Goal: Task Accomplishment & Management: Complete application form

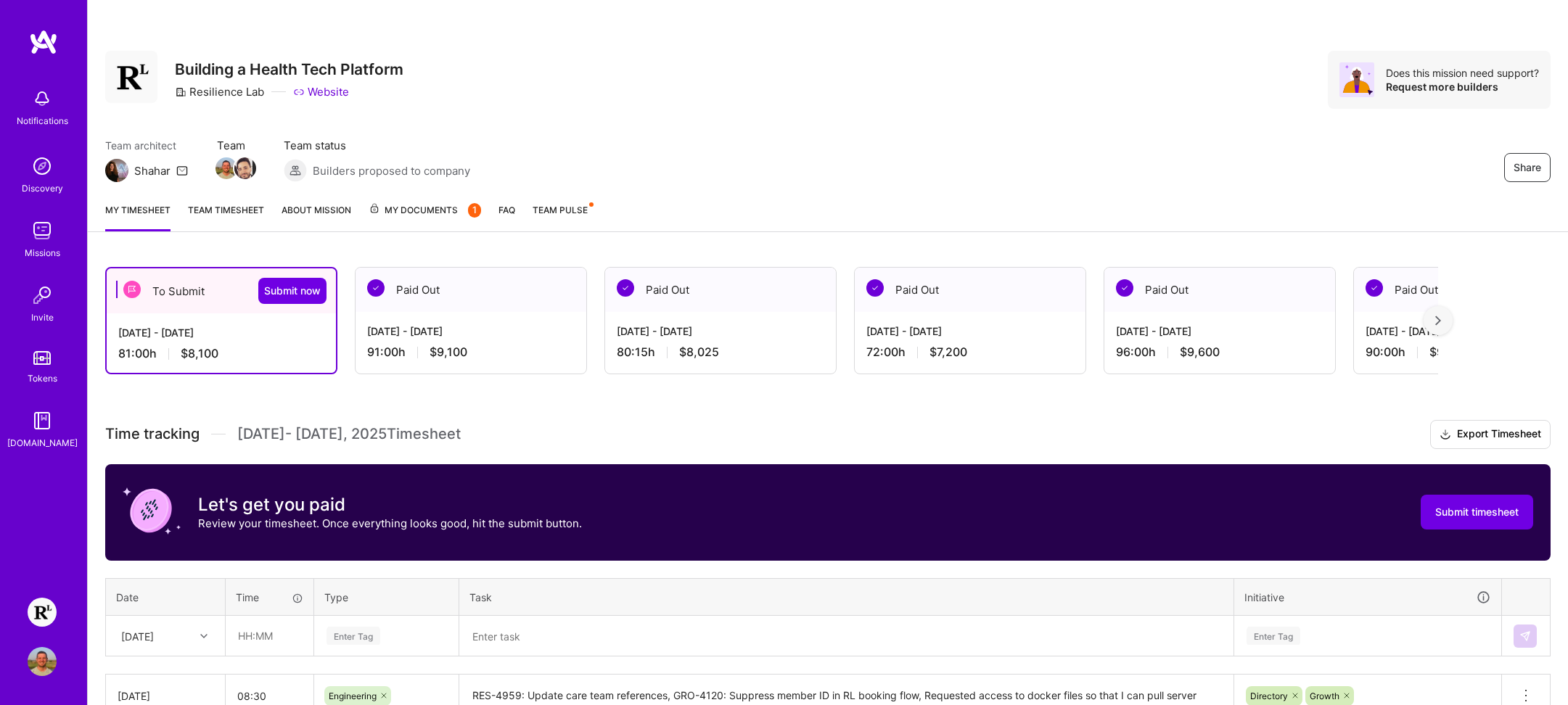
scroll to position [380, 0]
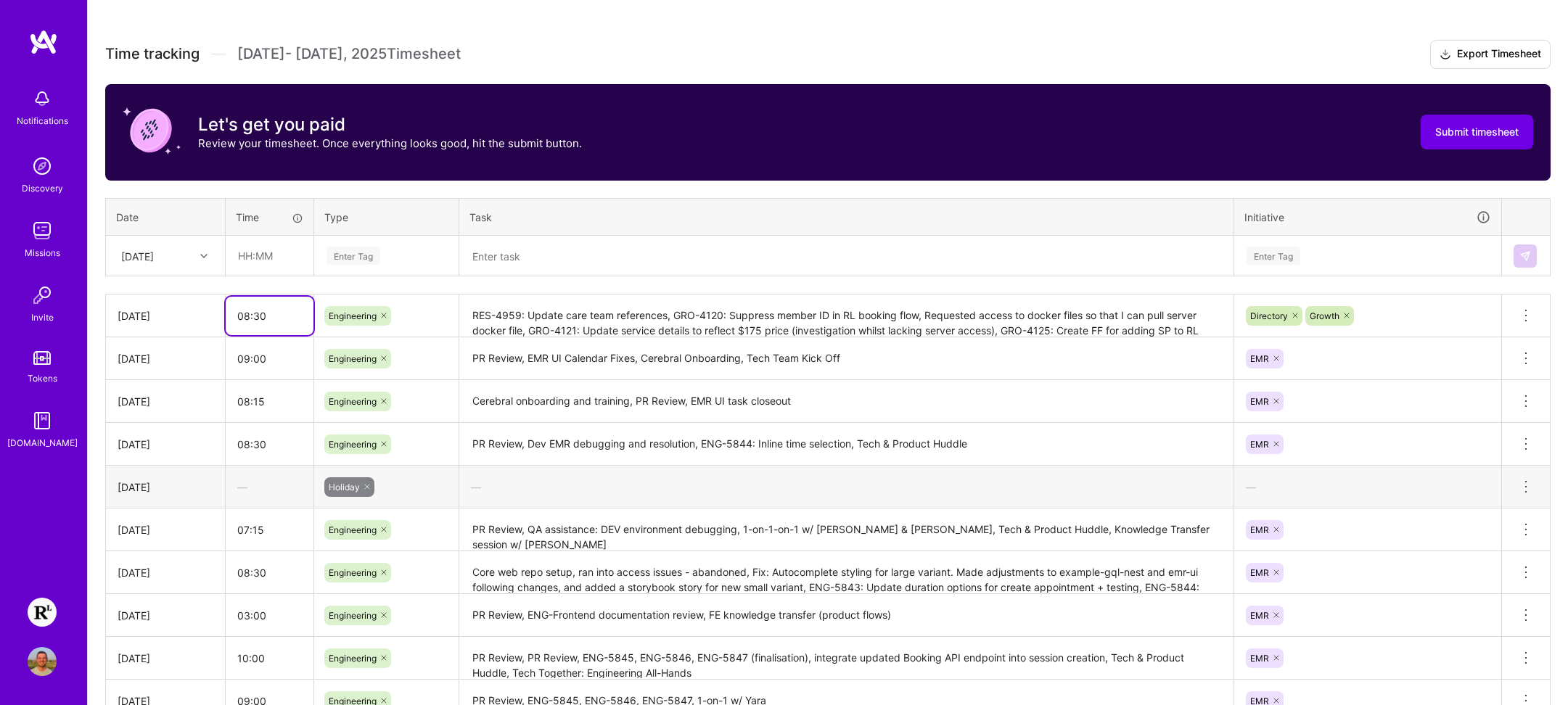
click at [266, 316] on input "08:30" at bounding box center [269, 316] width 88 height 38
drag, startPoint x: 279, startPoint y: 317, endPoint x: 177, endPoint y: 314, distance: 102.0
click at [177, 314] on tr "[DATE] 08:30 Engineering RES-4959: Update care team references, GRO-4120: Suppr…" at bounding box center [828, 316] width 1445 height 43
type input "09:00"
click at [309, 283] on div "Time tracking [DATE] - [DATE] Timesheet Export Timesheet Let's get you paid Rev…" at bounding box center [828, 422] width 1446 height 765
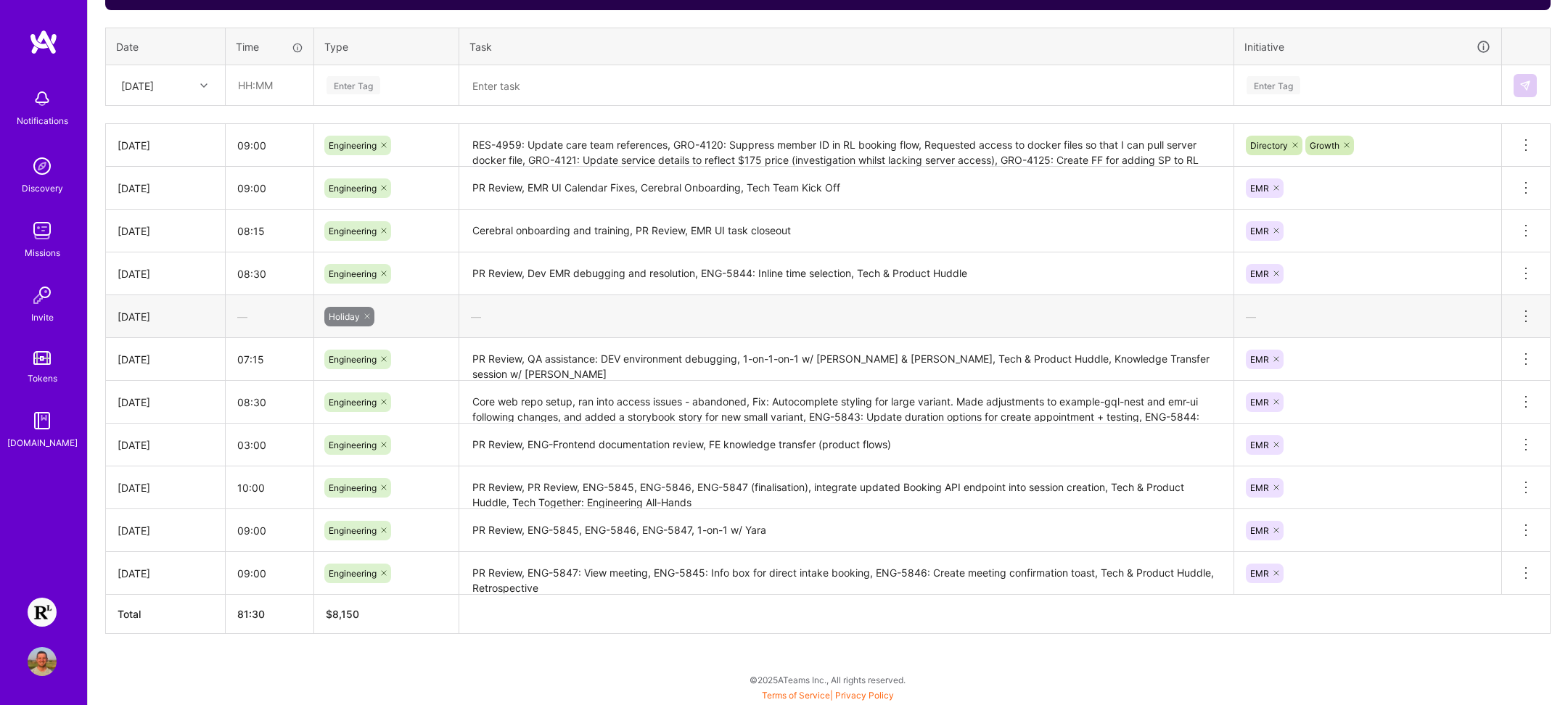
scroll to position [0, 0]
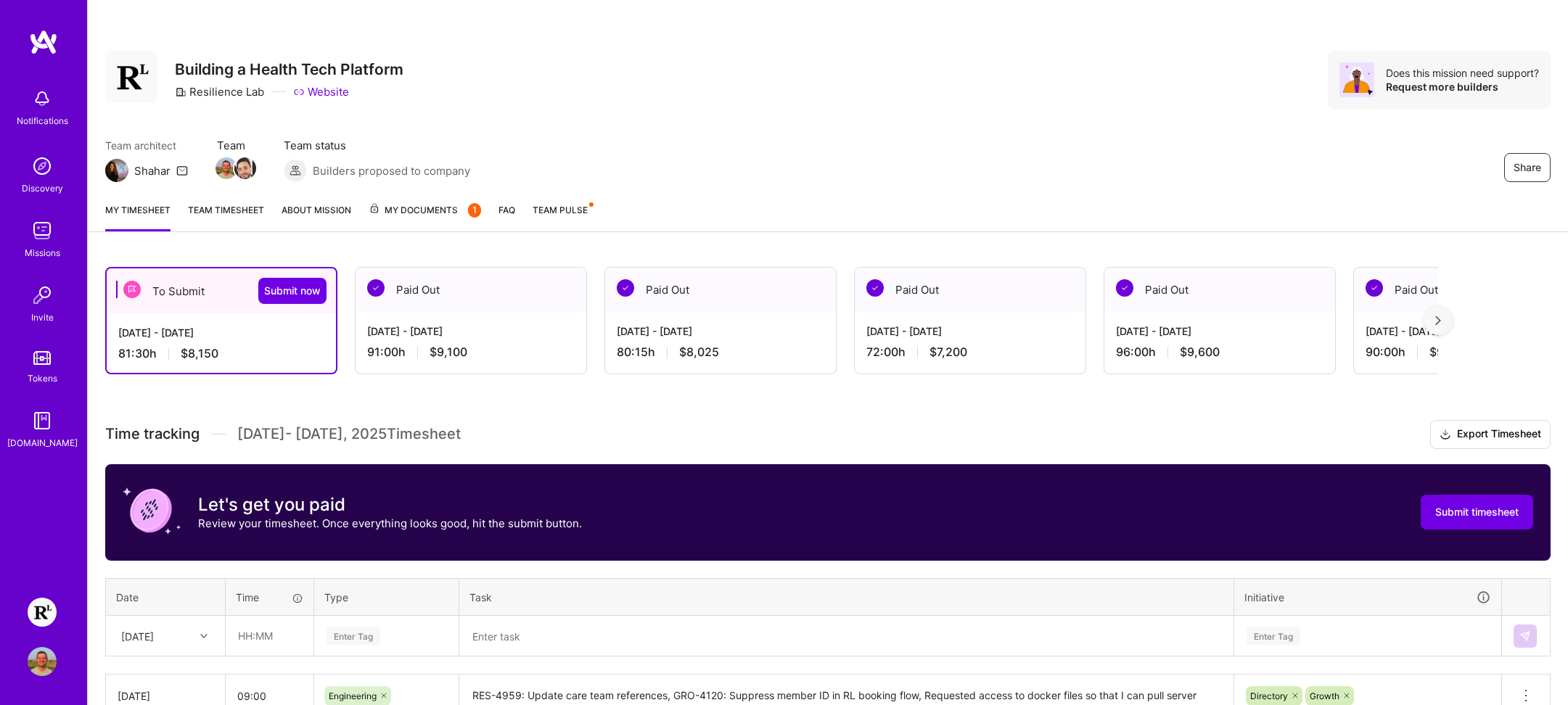
click at [536, 444] on h3 "Time tracking [DATE] - [DATE] Timesheet Export Timesheet" at bounding box center [828, 434] width 1446 height 29
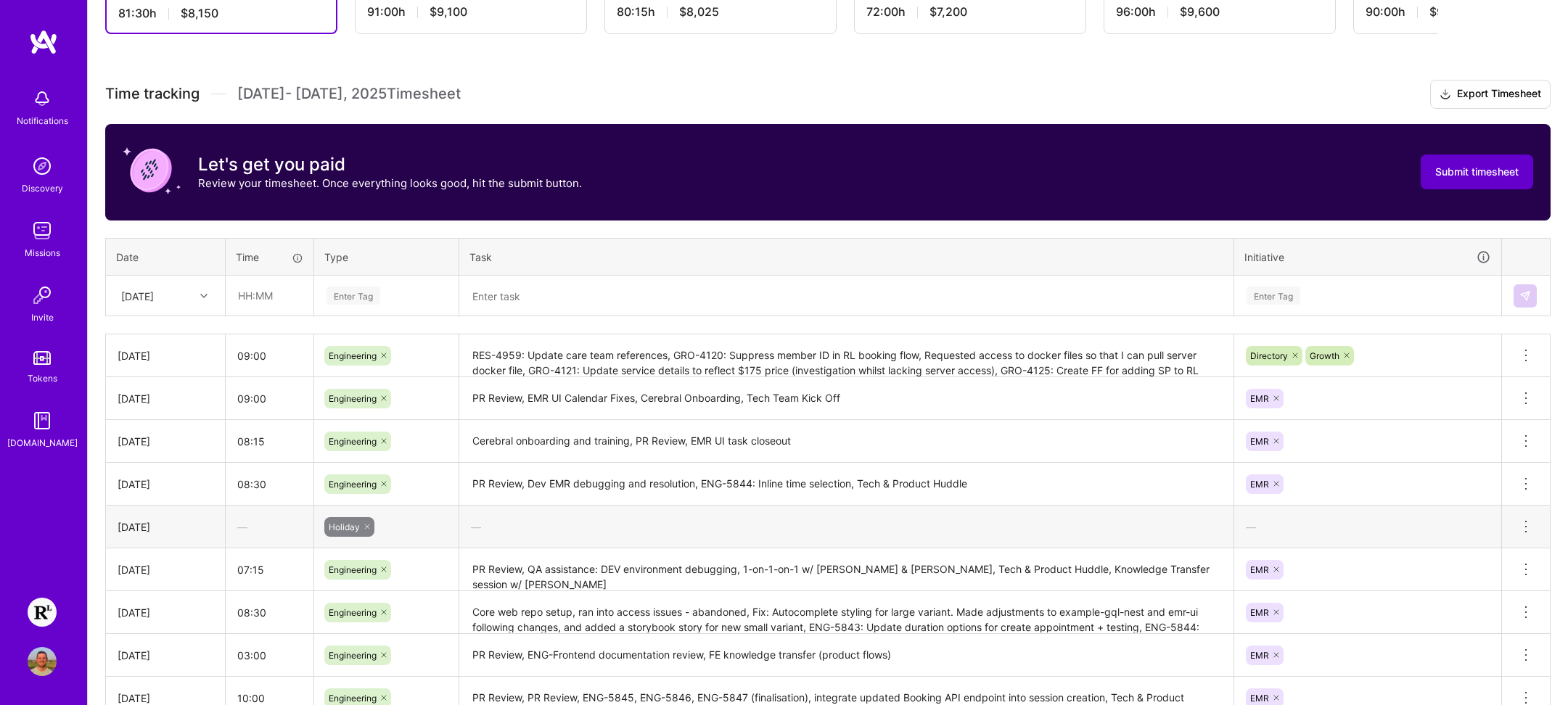
click at [1468, 176] on span "Submit timesheet" at bounding box center [1476, 172] width 83 height 14
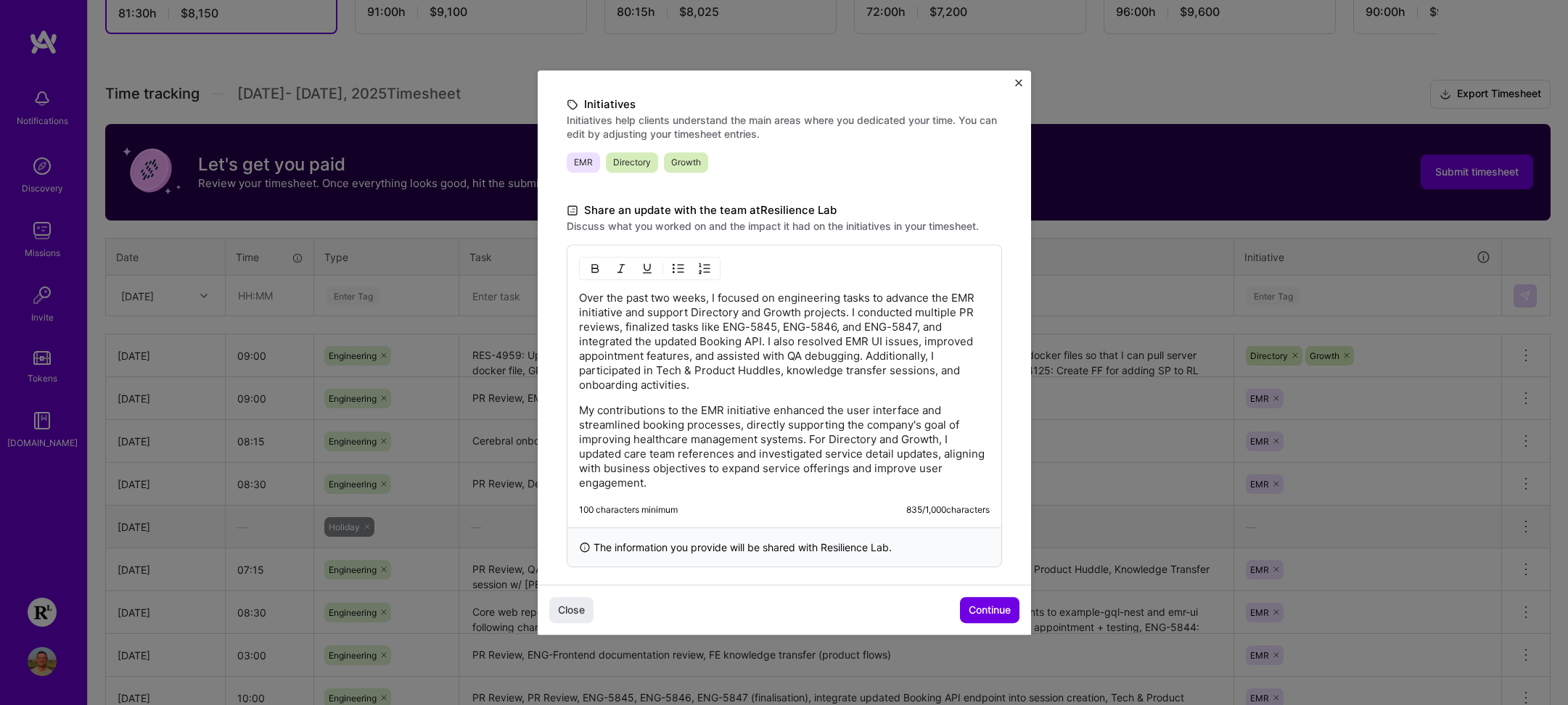
scroll to position [330, 0]
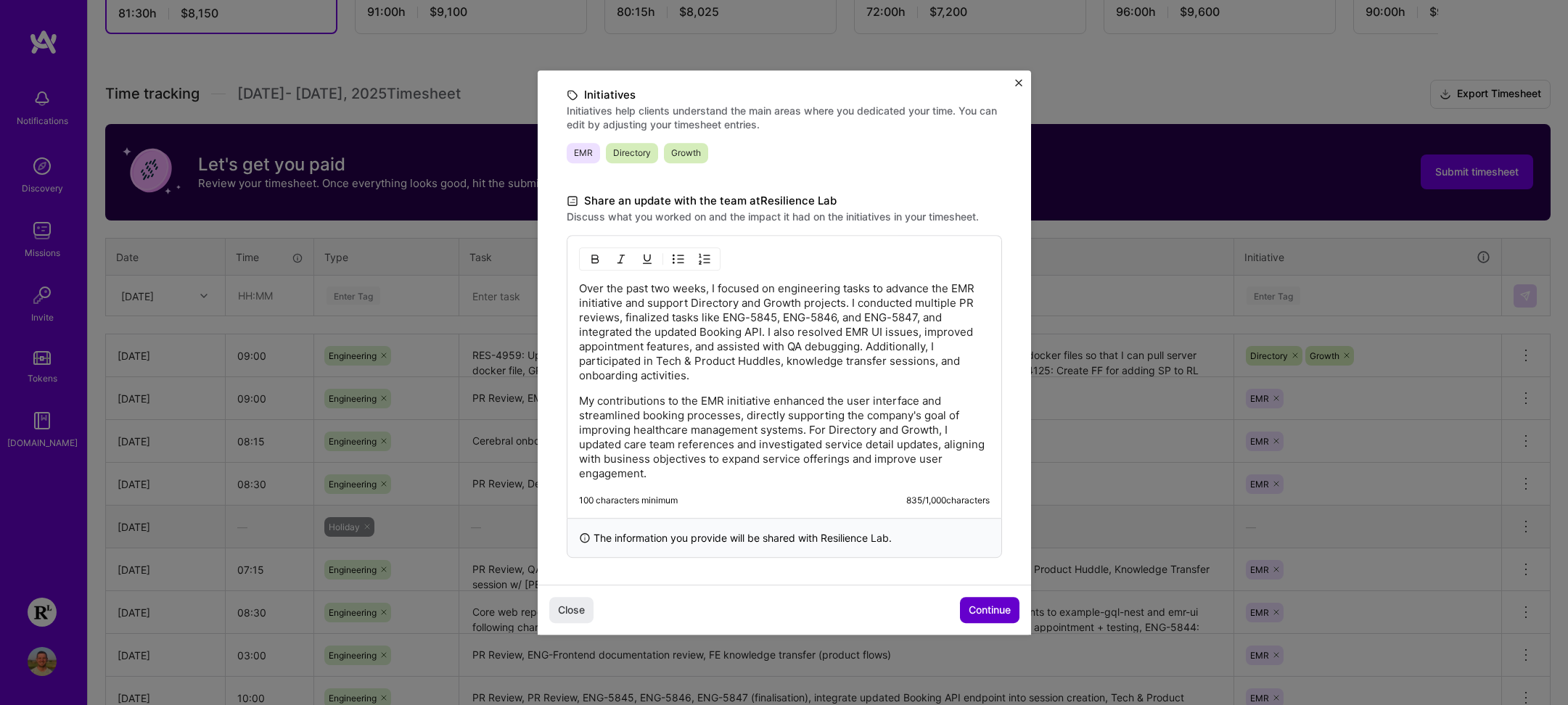
click at [975, 604] on span "Continue" at bounding box center [989, 610] width 42 height 14
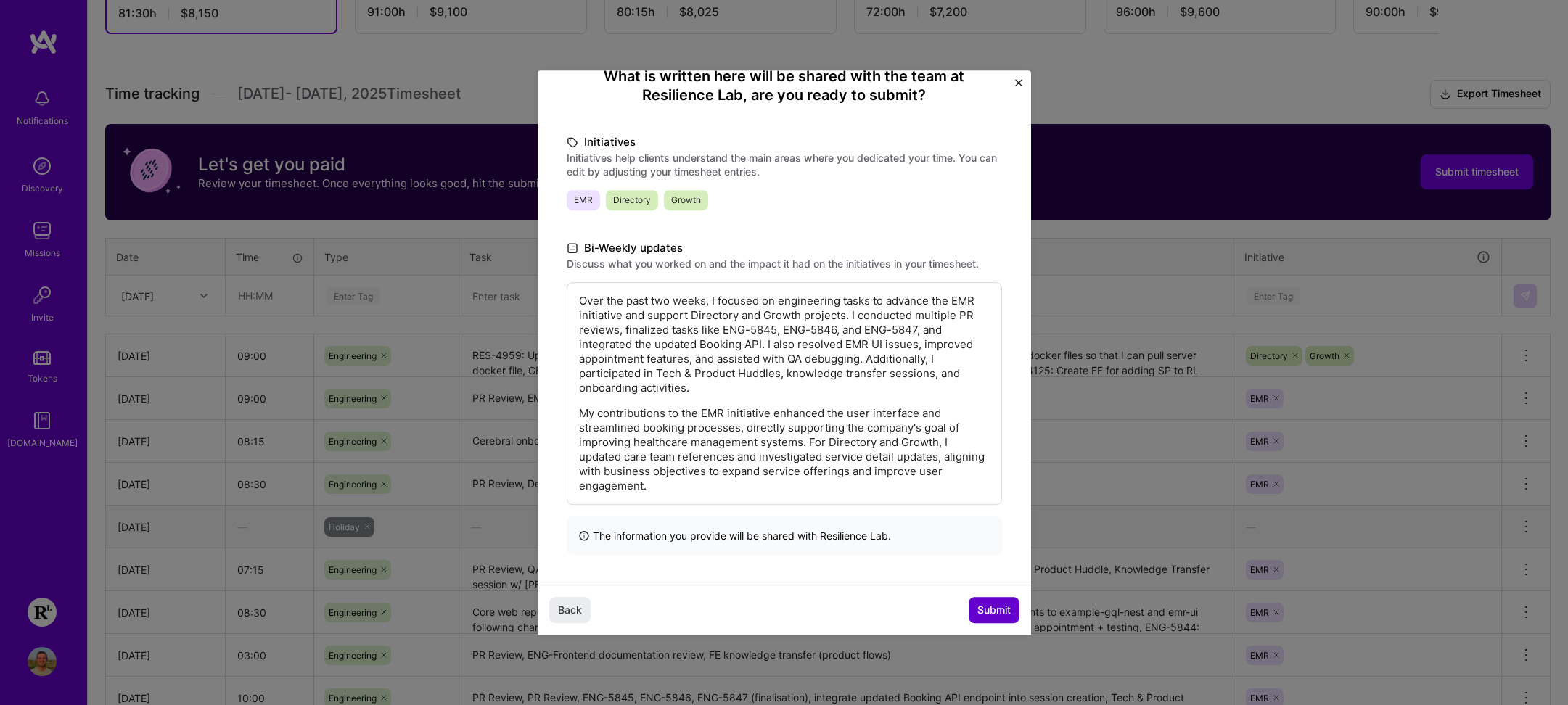
click at [992, 609] on span "Submit" at bounding box center [994, 610] width 34 height 14
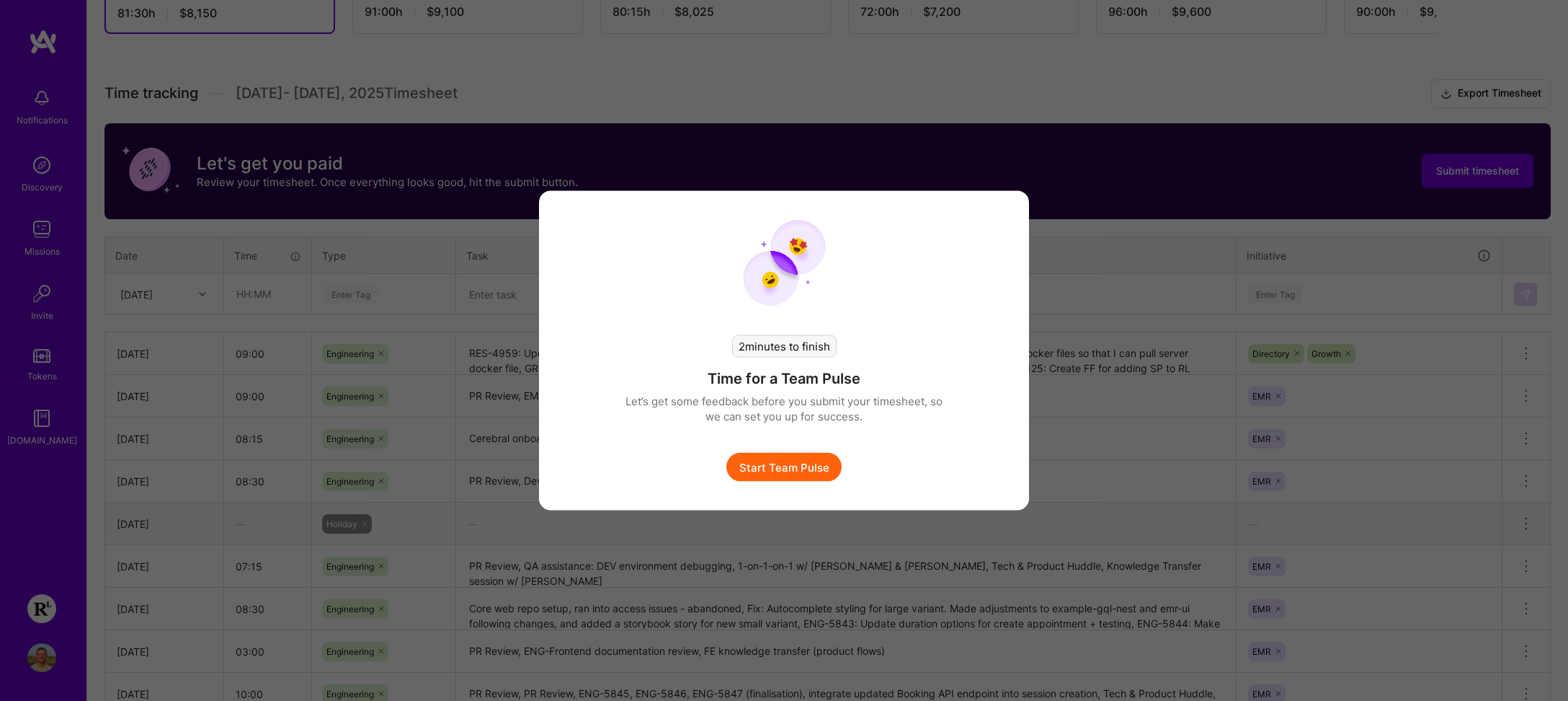
click at [814, 471] on button "Start Team Pulse" at bounding box center [784, 467] width 115 height 29
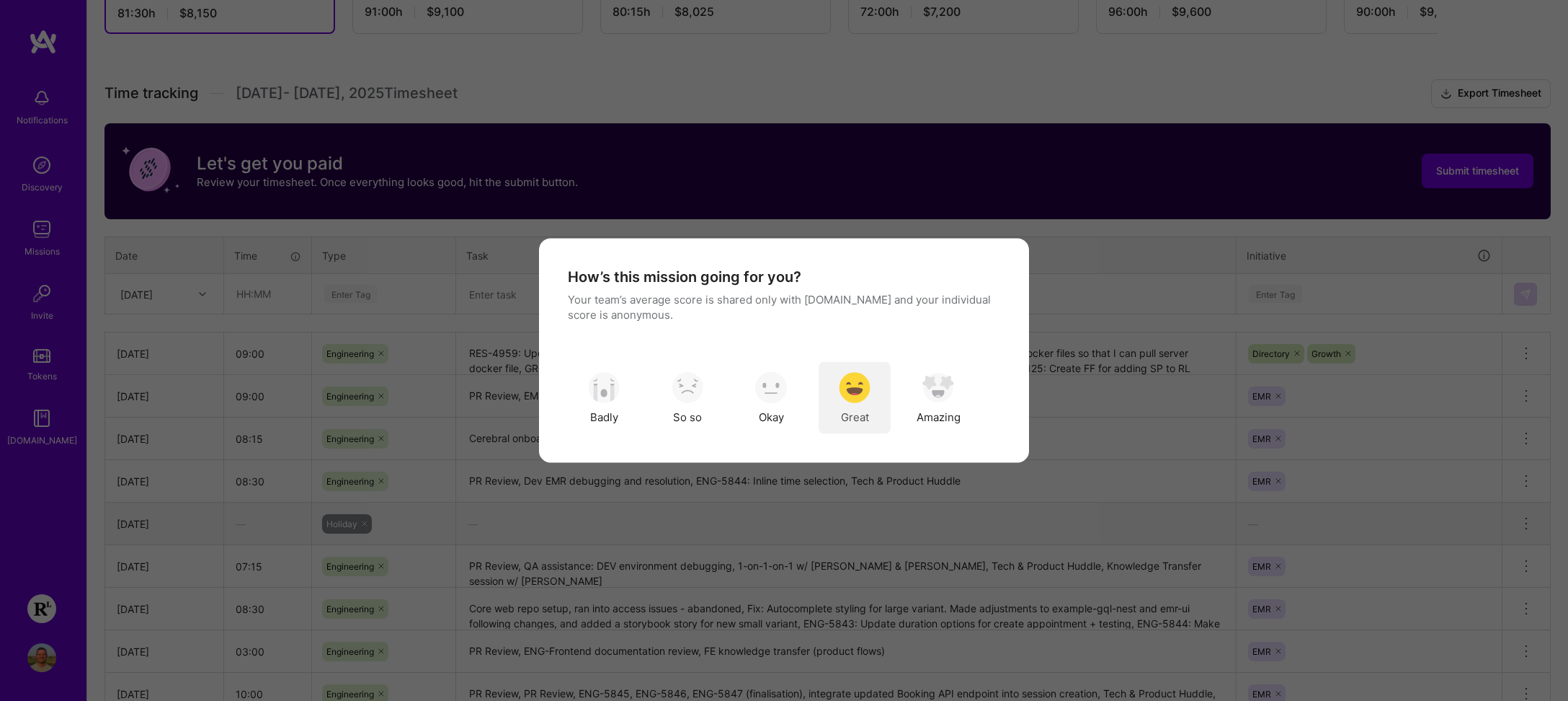
click at [849, 388] on img "modal" at bounding box center [855, 388] width 32 height 32
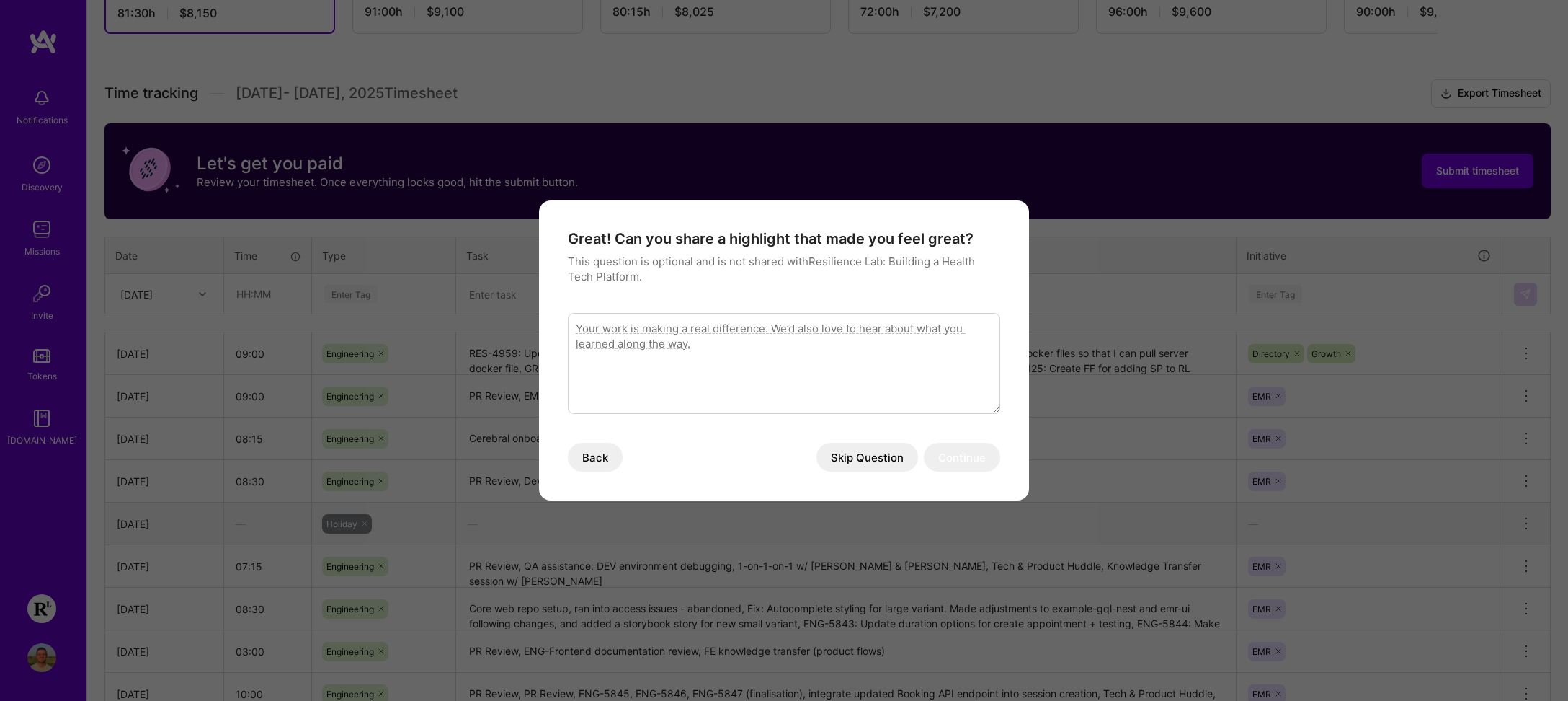
click at [873, 461] on button "Skip Question" at bounding box center [867, 457] width 102 height 29
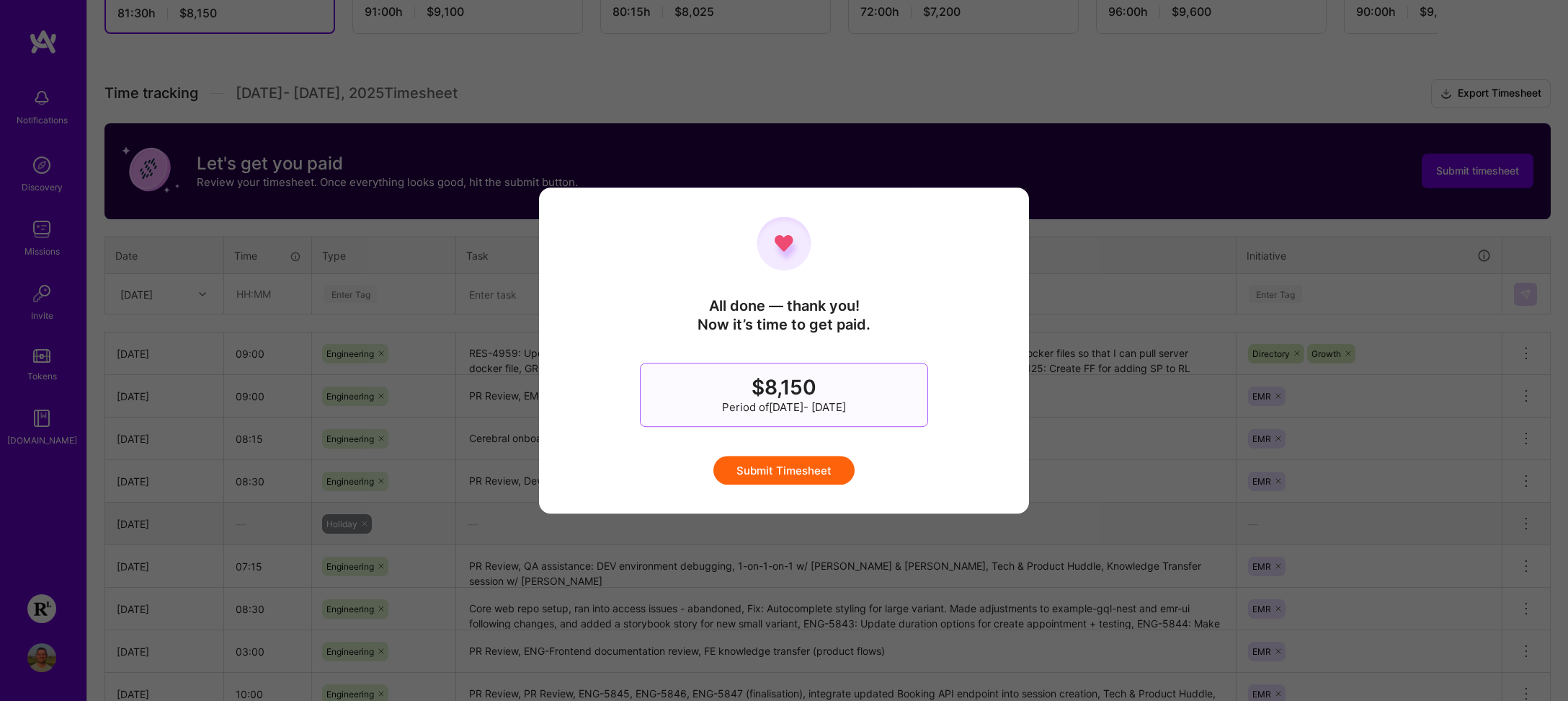
click at [817, 467] on button "Submit Timesheet" at bounding box center [784, 470] width 141 height 29
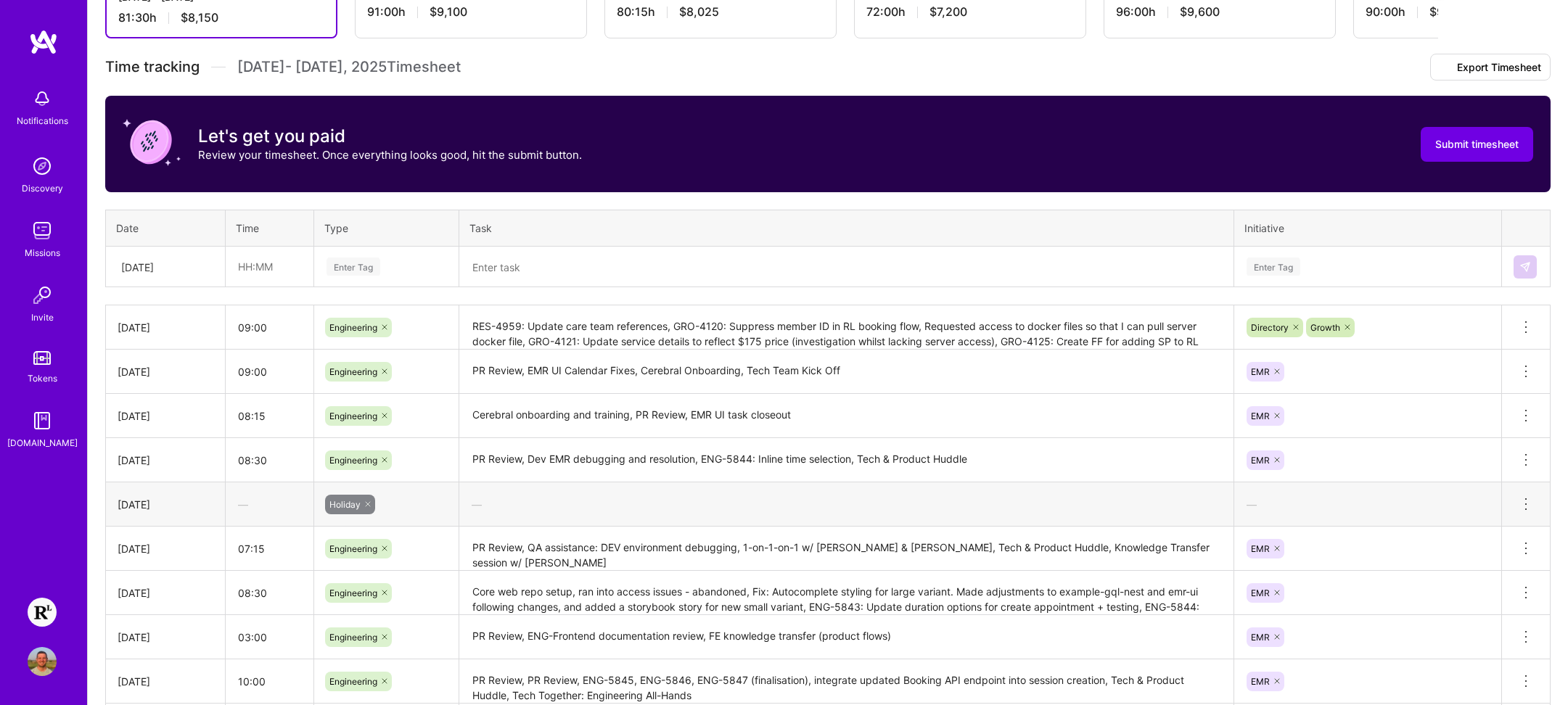
scroll to position [0, 0]
